Goal: Information Seeking & Learning: Learn about a topic

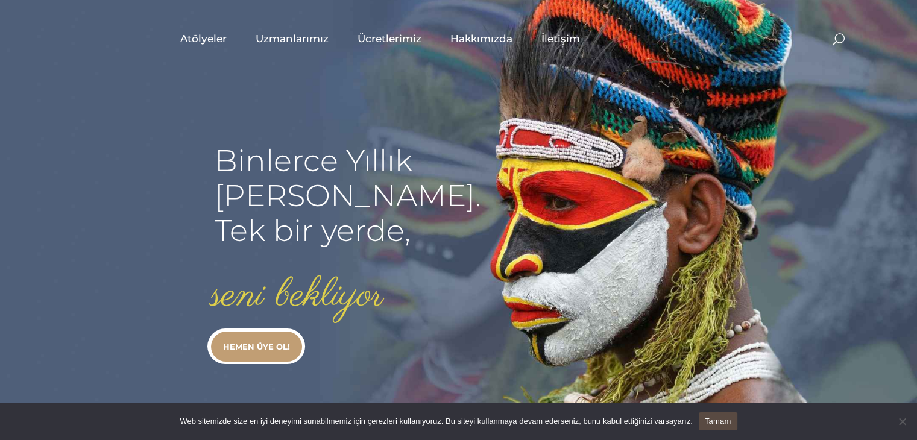
click at [304, 40] on span "Uzmanlarımız" at bounding box center [292, 39] width 73 height 14
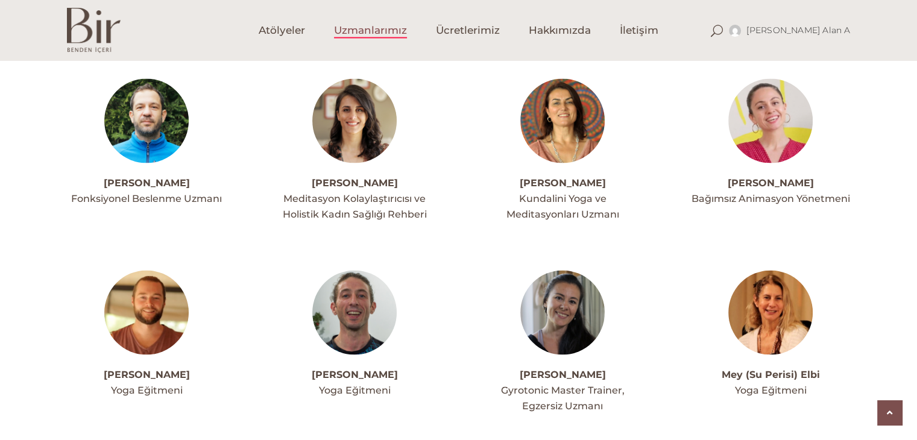
scroll to position [2310, 0]
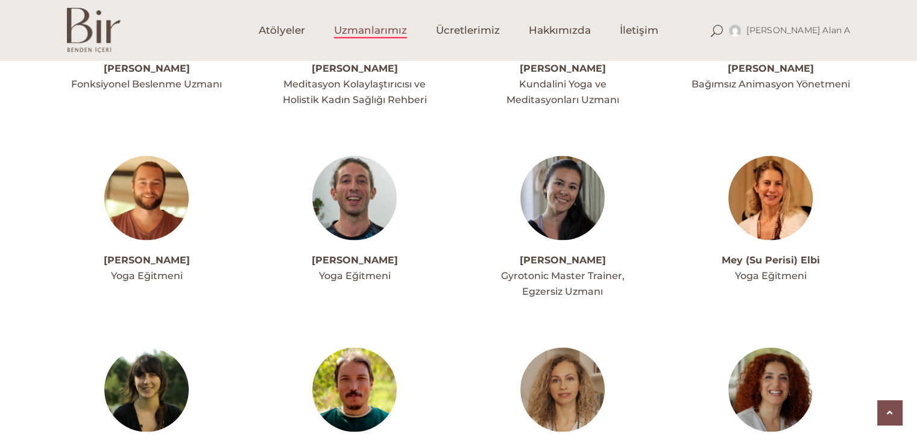
click at [133, 370] on img at bounding box center [146, 390] width 84 height 84
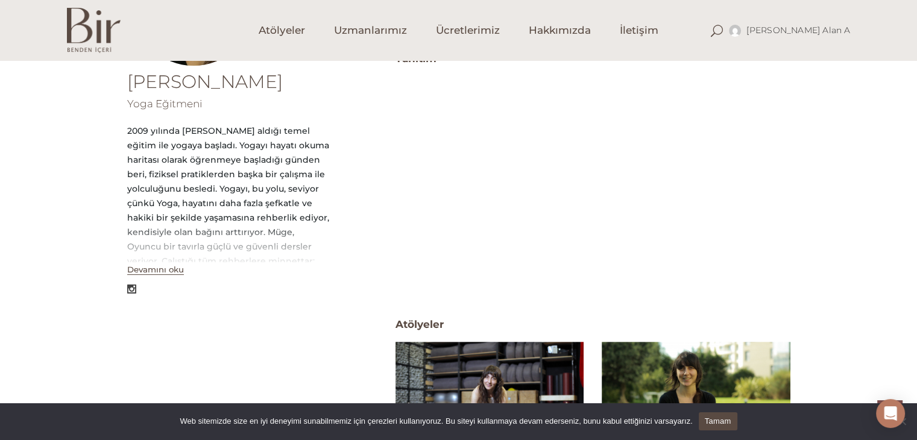
scroll to position [385, 0]
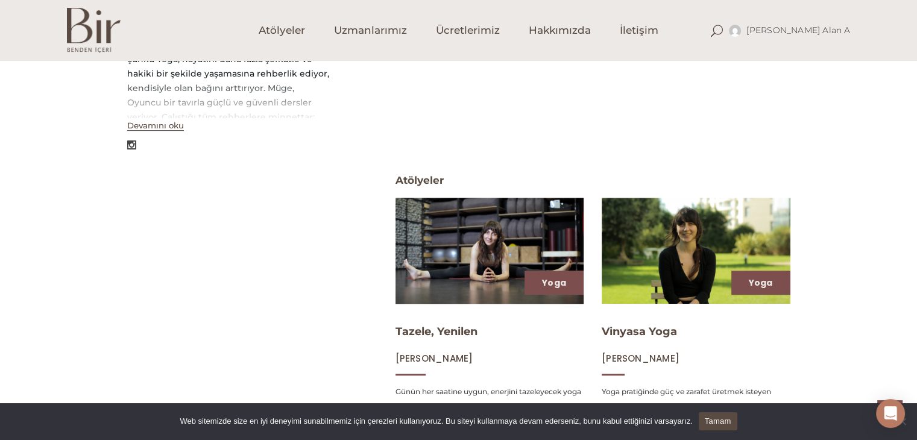
click at [507, 276] on img at bounding box center [490, 250] width 194 height 109
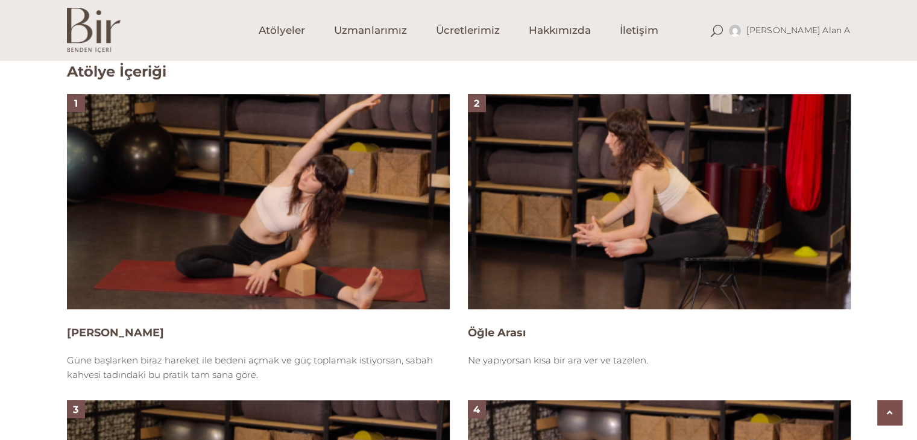
scroll to position [1155, 0]
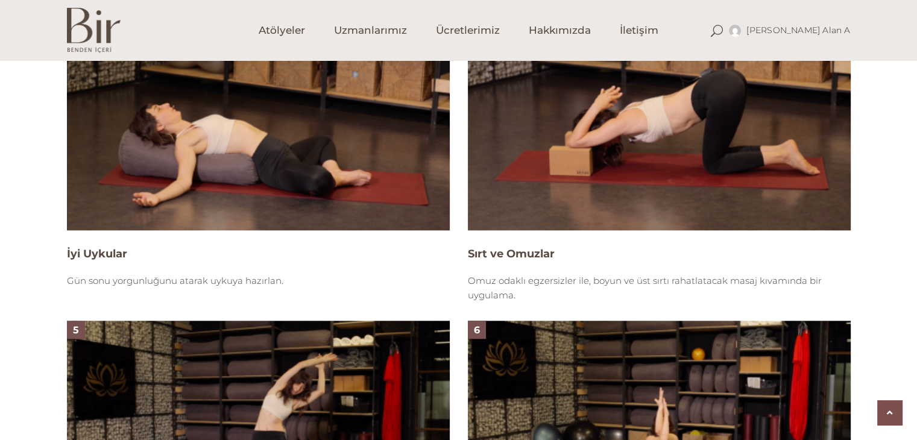
click at [393, 142] on img at bounding box center [258, 122] width 383 height 215
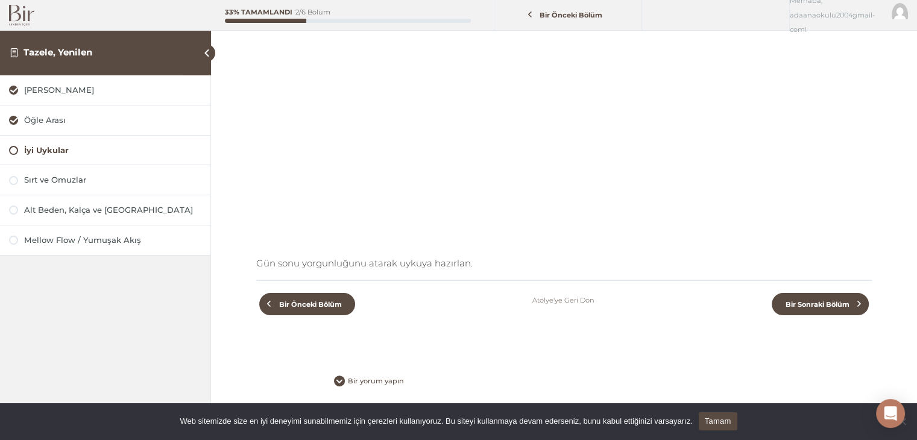
scroll to position [224, 0]
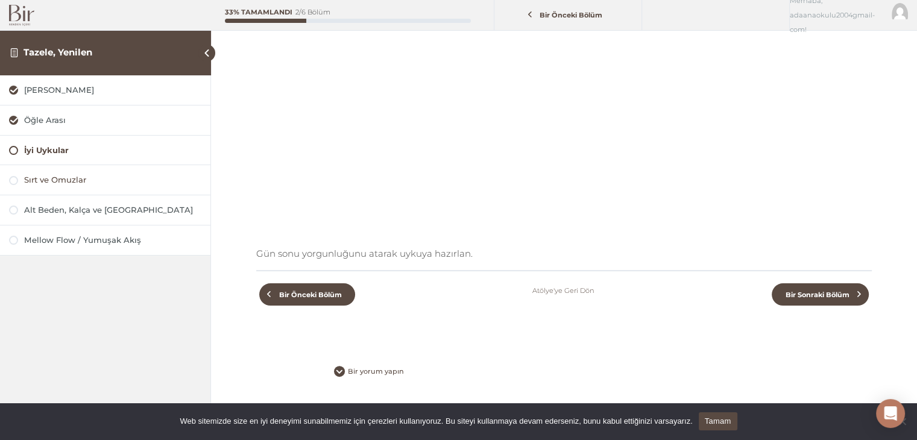
click at [16, 180] on div at bounding box center [13, 180] width 9 height 9
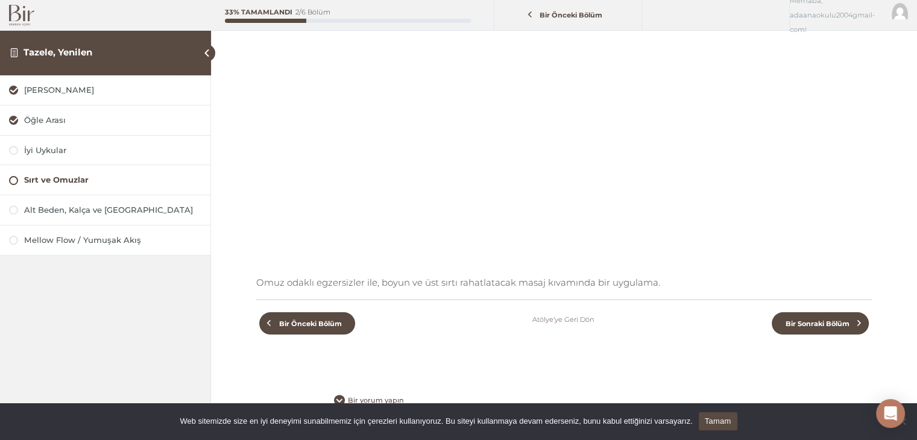
scroll to position [224, 0]
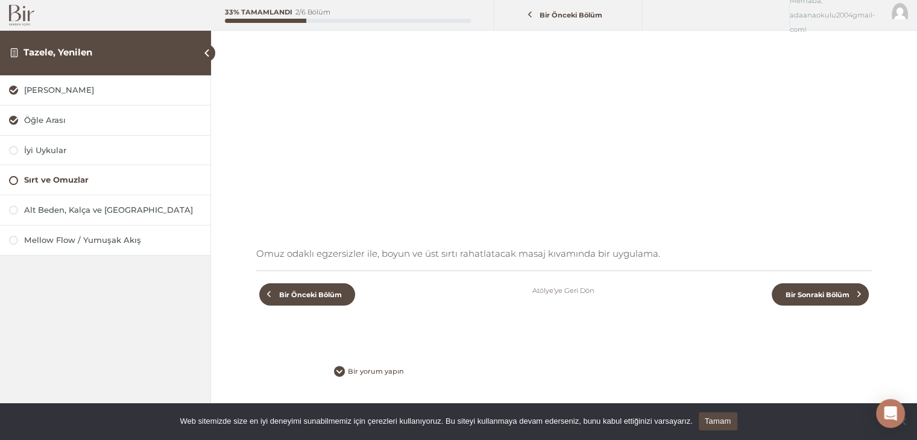
click at [709, 417] on link "Tamam" at bounding box center [718, 421] width 39 height 18
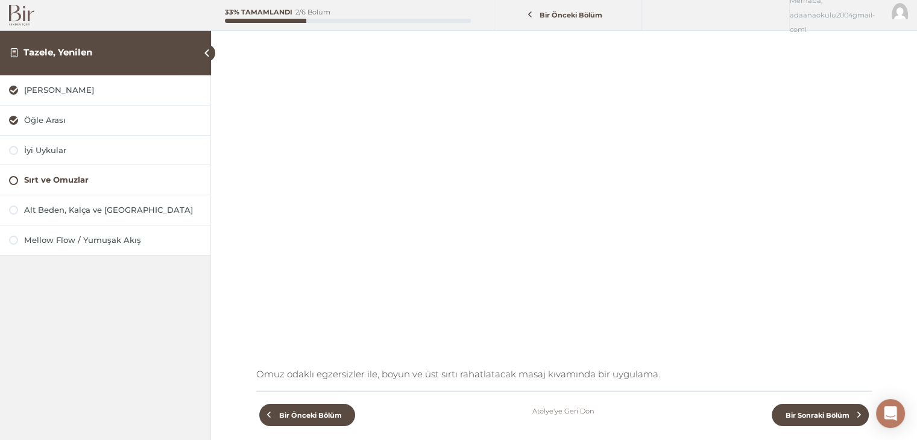
scroll to position [80, 0]
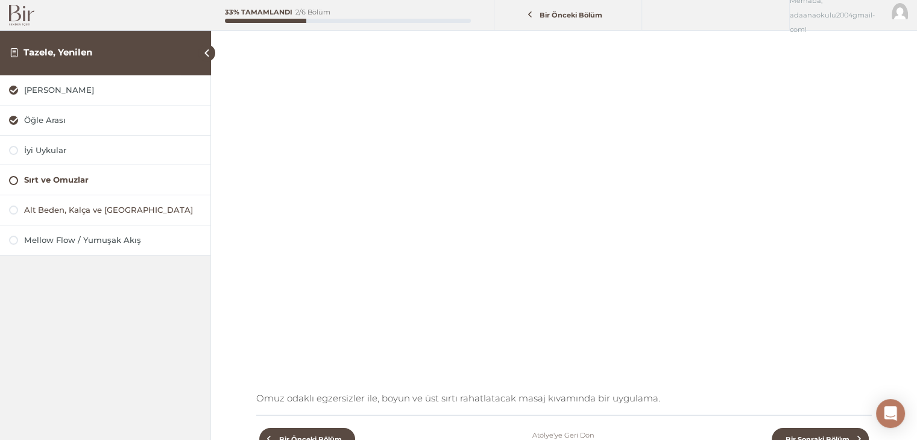
click at [11, 212] on div at bounding box center [13, 210] width 9 height 9
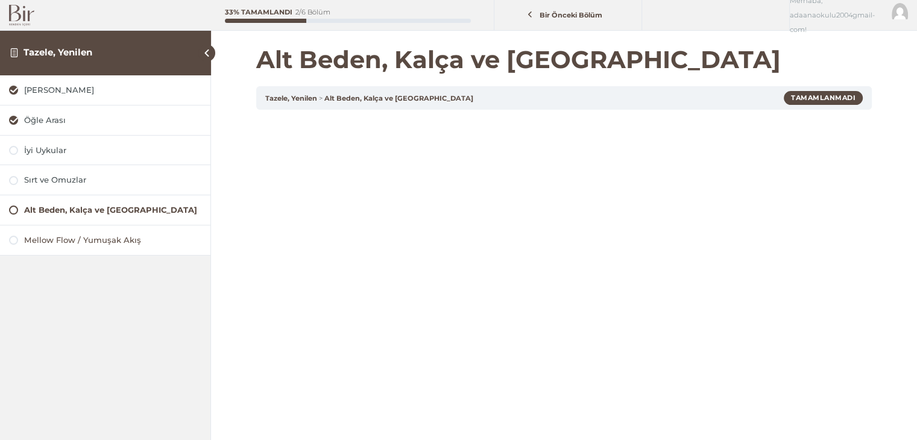
click at [12, 240] on div at bounding box center [13, 240] width 9 height 9
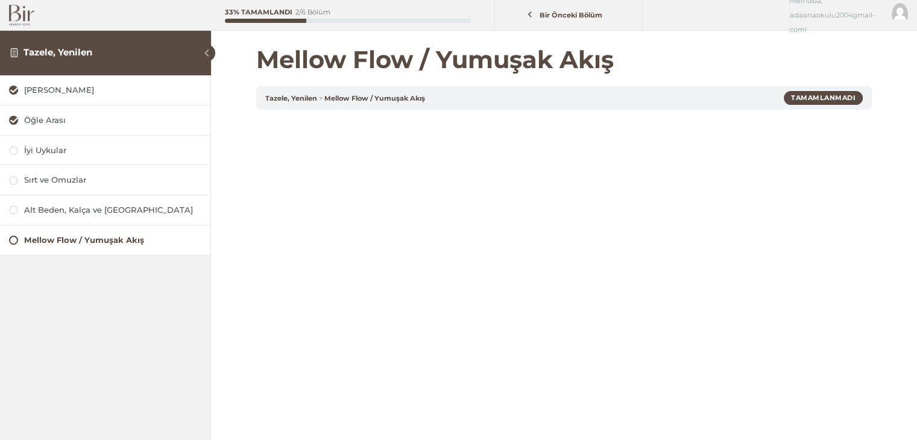
click at [211, 51] on span at bounding box center [206, 53] width 17 height 17
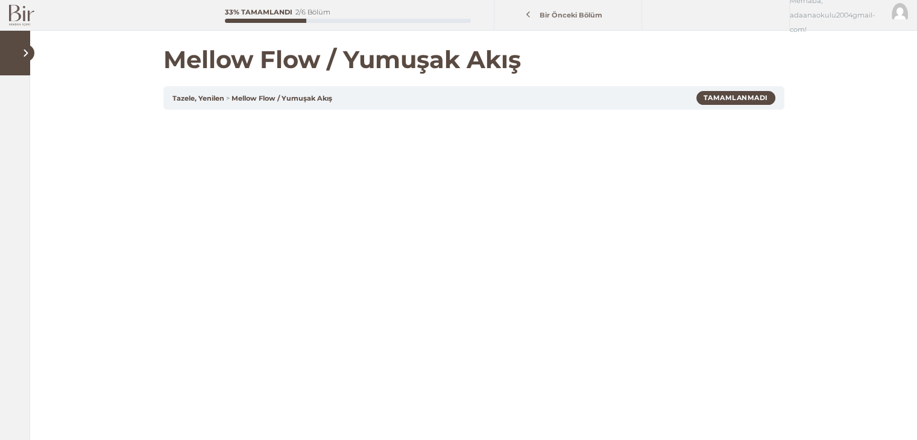
click at [557, 11] on span "Bir Önceki Bölüm" at bounding box center [571, 15] width 77 height 8
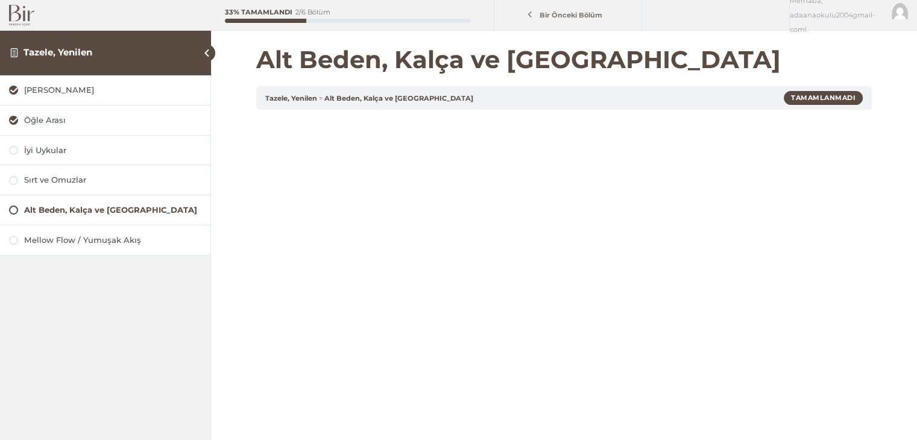
click at [557, 11] on span "Bir Önceki Bölüm" at bounding box center [571, 15] width 77 height 8
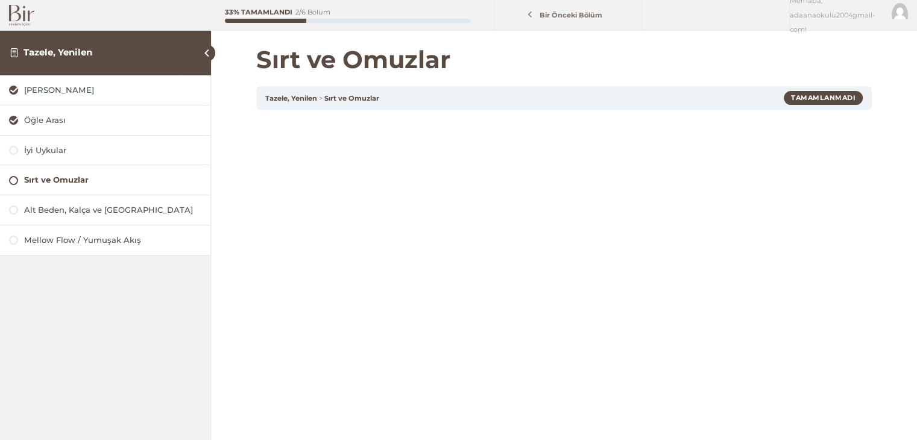
click at [557, 11] on span "Bir Önceki Bölüm" at bounding box center [571, 15] width 77 height 8
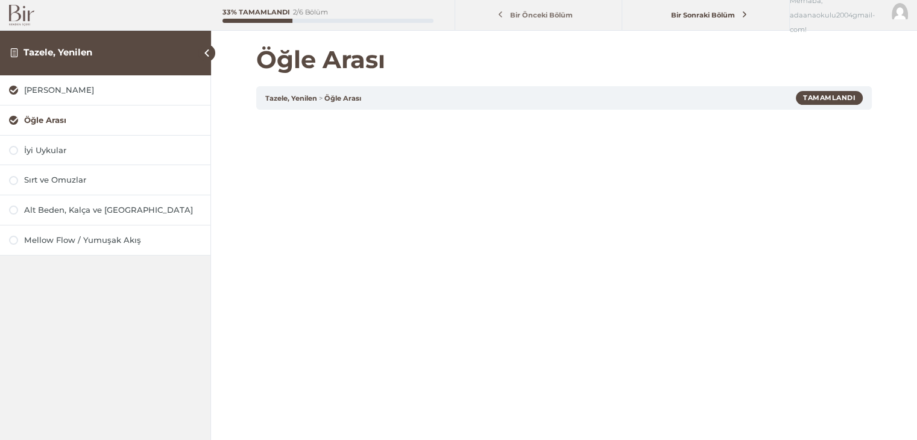
click at [557, 11] on span "Bir Önceki Bölüm" at bounding box center [542, 15] width 77 height 8
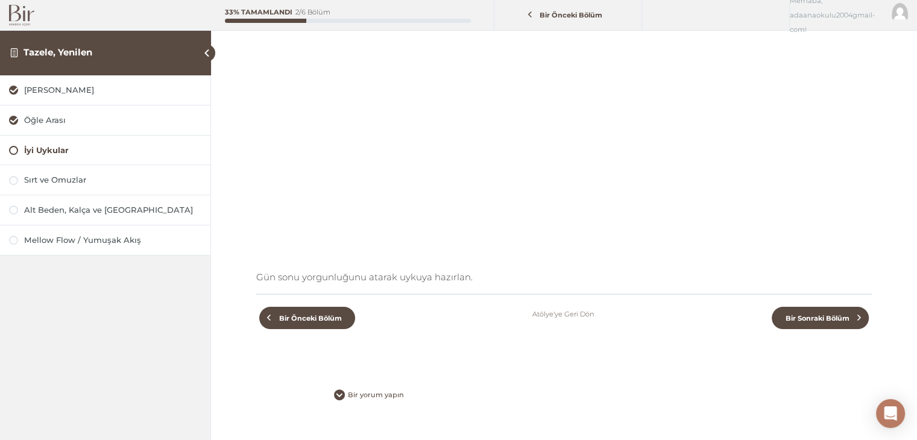
scroll to position [224, 0]
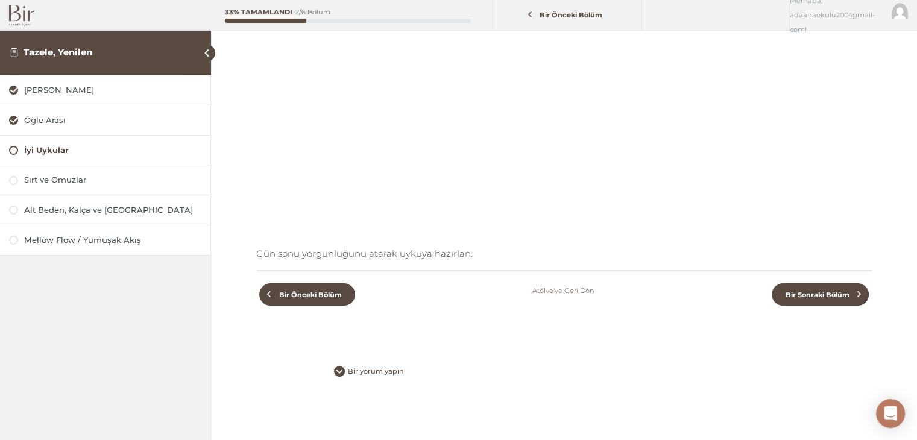
click at [586, 292] on link "Atölye'ye Geri Dön" at bounding box center [564, 290] width 62 height 14
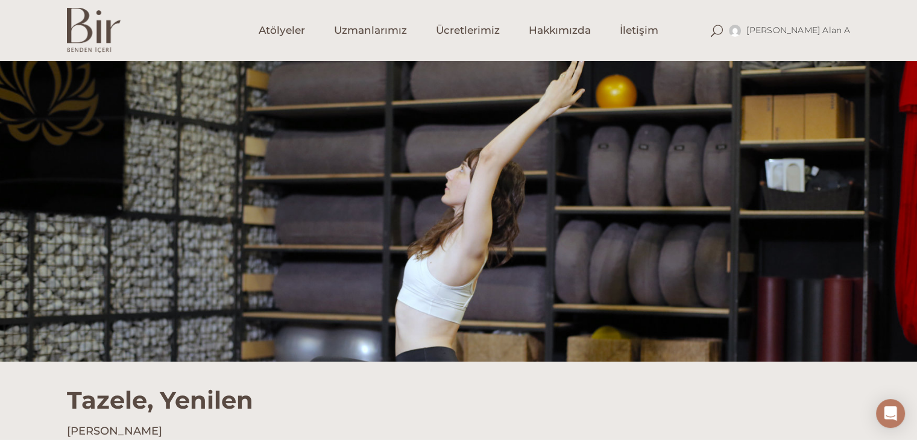
scroll to position [385, 0]
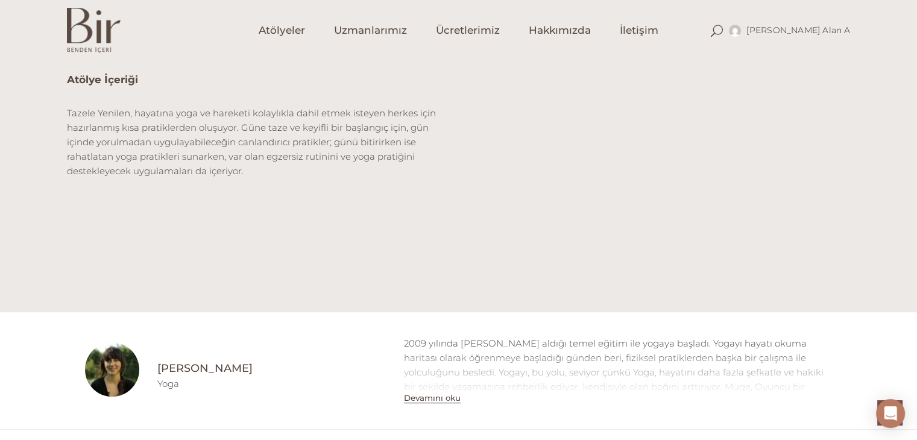
click at [431, 399] on button "Devamını oku" at bounding box center [432, 398] width 57 height 10
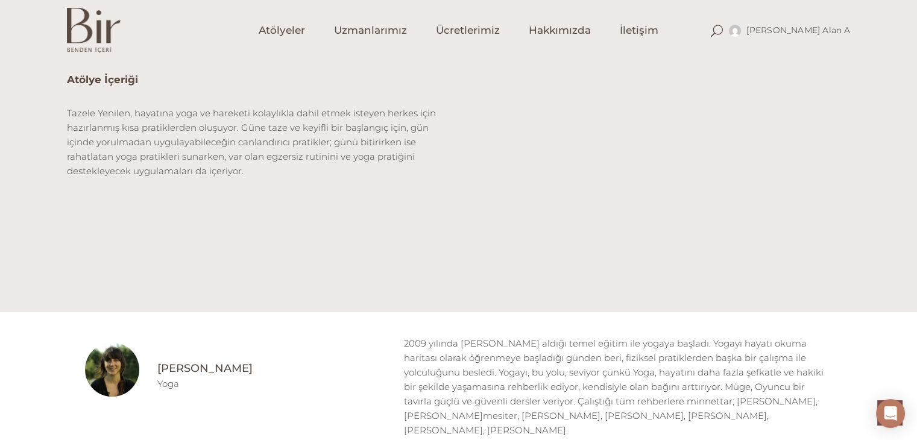
scroll to position [770, 0]
